Goal: Find specific page/section: Find specific page/section

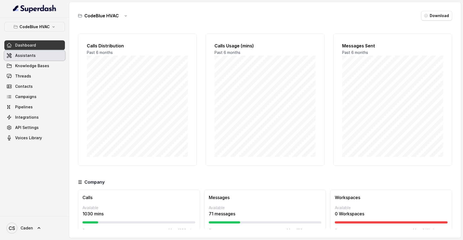
click at [56, 57] on link "Assistants" at bounding box center [34, 56] width 61 height 10
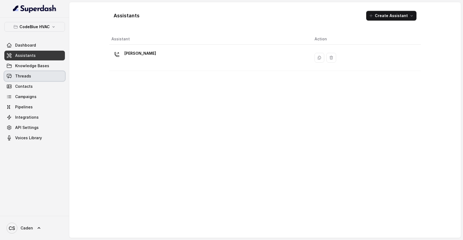
click at [46, 80] on link "Threads" at bounding box center [34, 76] width 61 height 10
